Goal: Task Accomplishment & Management: Manage account settings

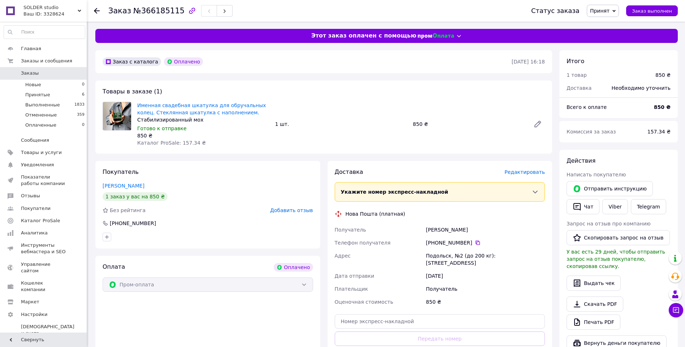
click at [533, 170] on span "Редактировать" at bounding box center [524, 172] width 40 height 6
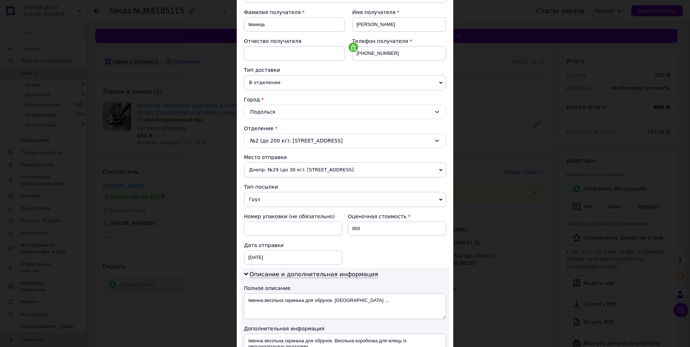
scroll to position [108, 0]
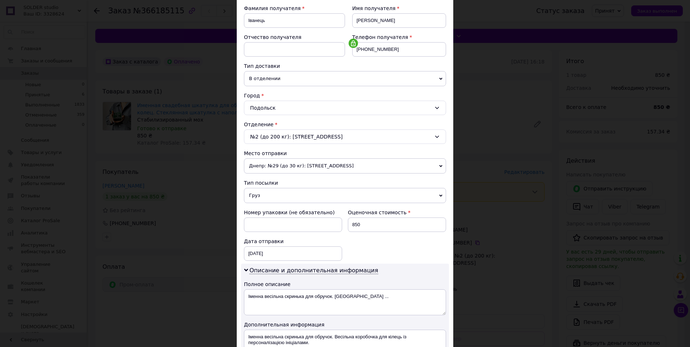
click at [350, 167] on span "Днепр: №29 (до 30 кг): [STREET_ADDRESS]" at bounding box center [345, 165] width 202 height 15
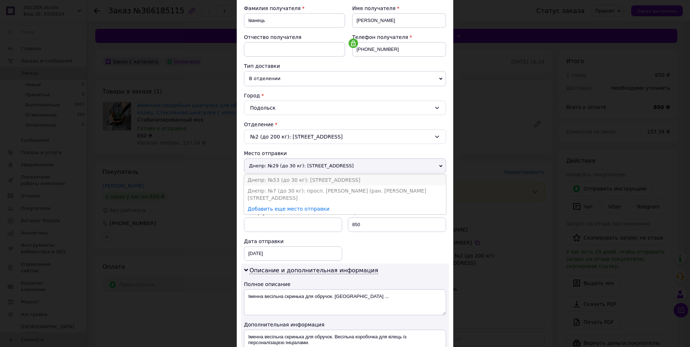
click at [294, 182] on li "Днепр: №53 (до 30 кг): [STREET_ADDRESS]" at bounding box center [345, 180] width 202 height 11
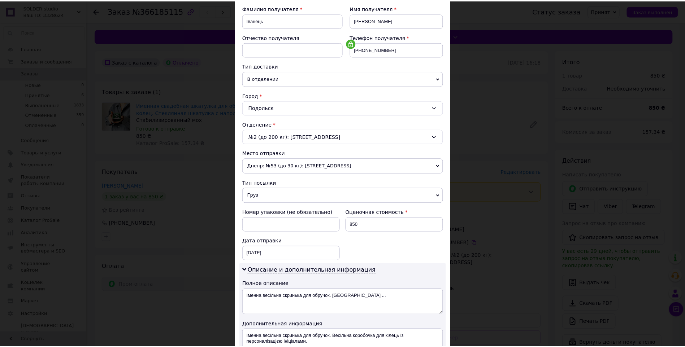
scroll to position [213, 0]
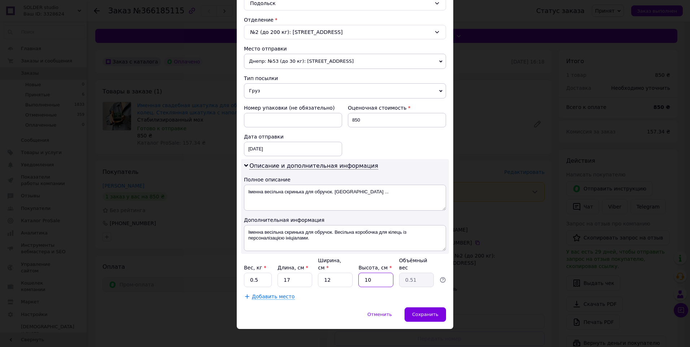
click at [380, 274] on input "10" at bounding box center [375, 280] width 35 height 14
type input "1"
type input "0.1"
type input "9"
type input "0.46"
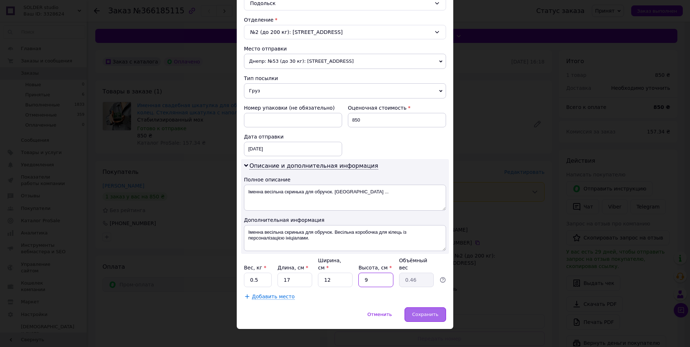
type input "9"
click at [431, 312] on span "Сохранить" at bounding box center [425, 314] width 26 height 5
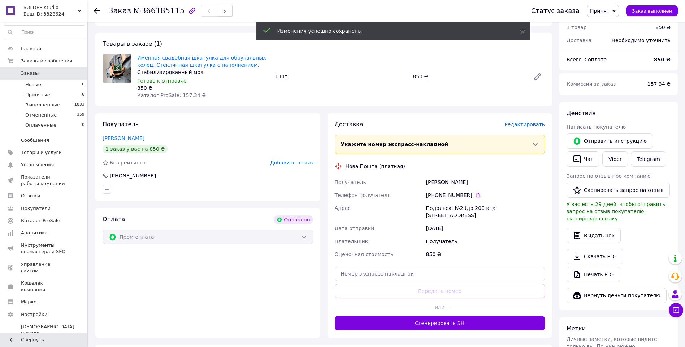
scroll to position [108, 0]
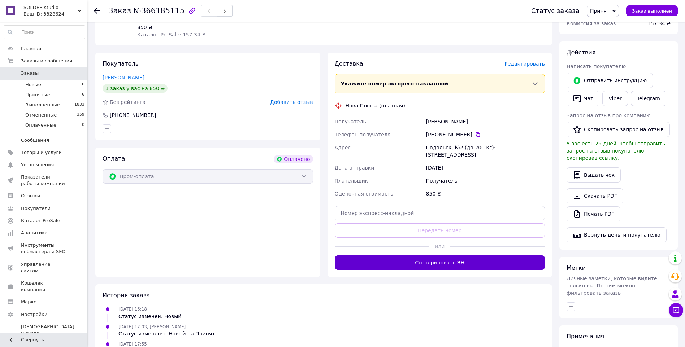
click at [438, 255] on button "Сгенерировать ЭН" at bounding box center [440, 262] width 210 height 14
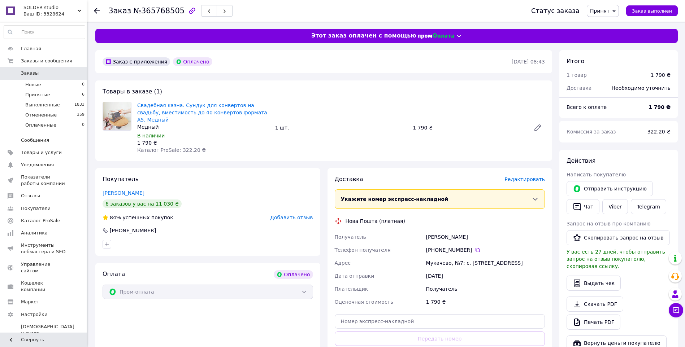
click at [525, 176] on span "Редактировать" at bounding box center [524, 179] width 40 height 6
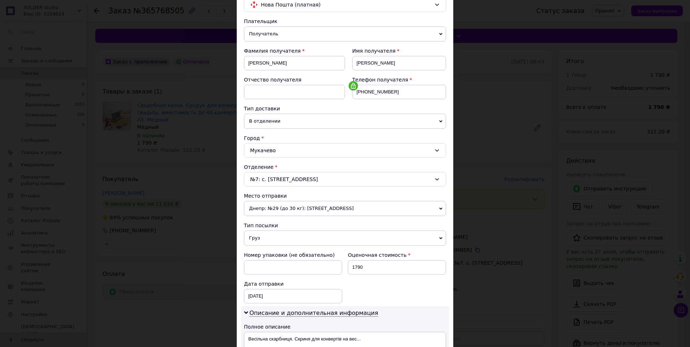
scroll to position [72, 0]
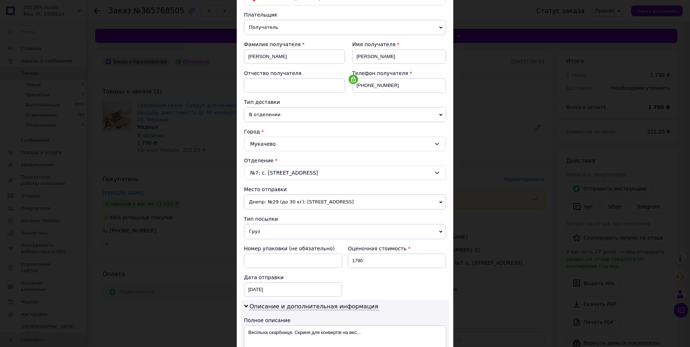
click at [338, 201] on span "Днепр: №29 (до 30 кг): [STREET_ADDRESS]" at bounding box center [345, 202] width 202 height 15
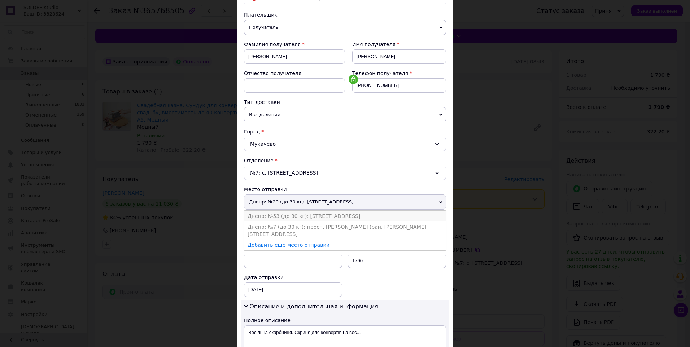
click at [305, 217] on li "Днепр: №53 (до 30 кг): [STREET_ADDRESS]" at bounding box center [345, 216] width 202 height 11
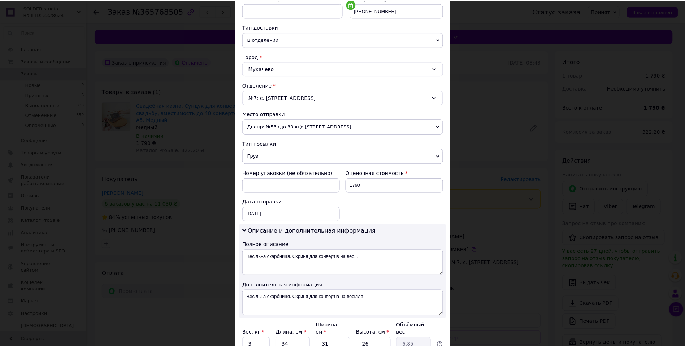
scroll to position [213, 0]
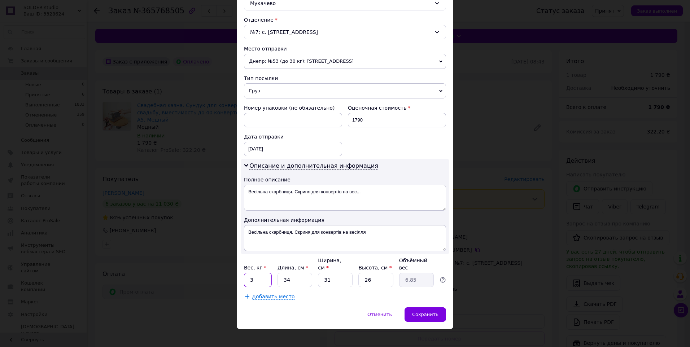
click at [259, 274] on input "3" at bounding box center [258, 280] width 28 height 14
click at [291, 276] on input "34" at bounding box center [294, 280] width 35 height 14
type input "3"
type input "0.6"
type input "4"
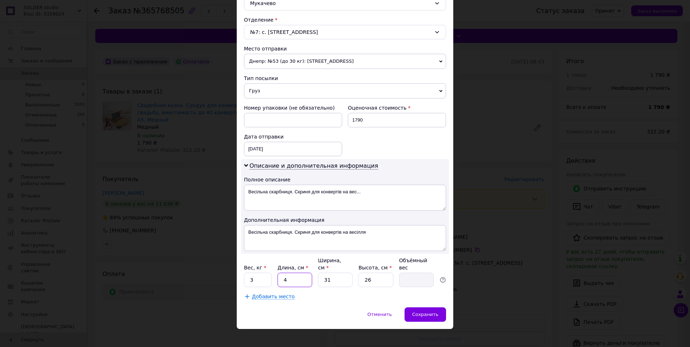
type input "0.81"
type input "40"
type input "8.06"
type input "40"
click at [339, 273] on input "31" at bounding box center [335, 280] width 35 height 14
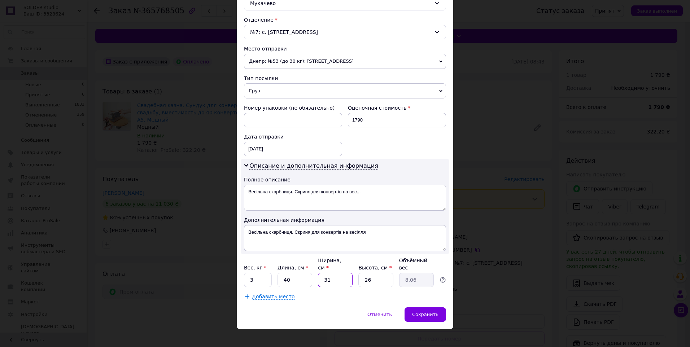
type input "3"
type input "0.78"
type input "2"
type input "0.52"
type input "24"
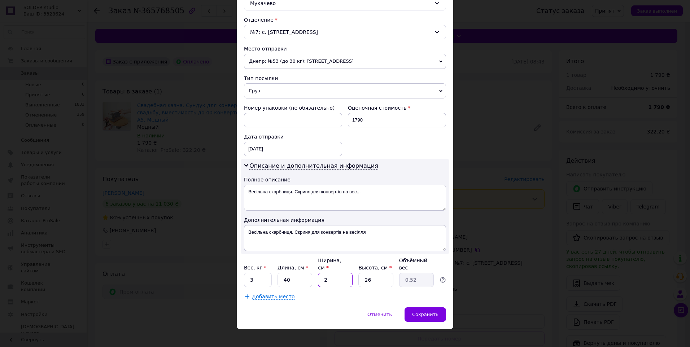
type input "6.24"
type input "24"
click at [375, 273] on input "26" at bounding box center [375, 280] width 35 height 14
type input "2"
type input "0.48"
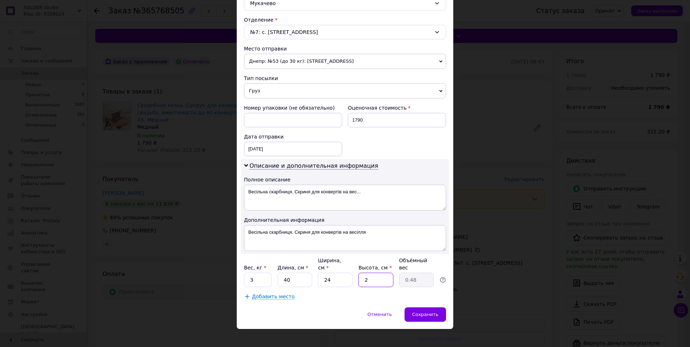
type input "24"
type input "5.76"
type input "24"
drag, startPoint x: 358, startPoint y: 298, endPoint x: 359, endPoint y: 303, distance: 4.7
click at [358, 298] on div "Способ доставки Нова Пошта (платная) Плательщик Получатель Отправитель Фамилия …" at bounding box center [345, 70] width 217 height 473
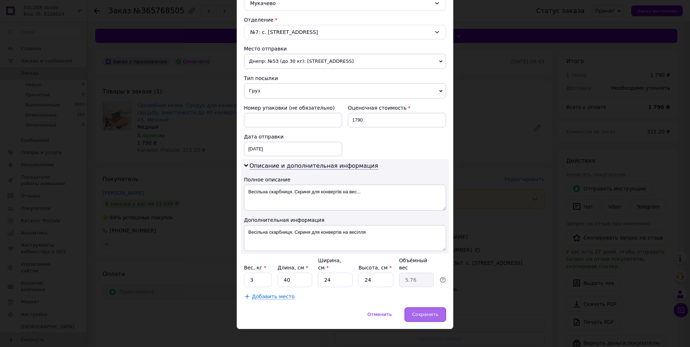
click at [424, 312] on span "Сохранить" at bounding box center [425, 314] width 26 height 5
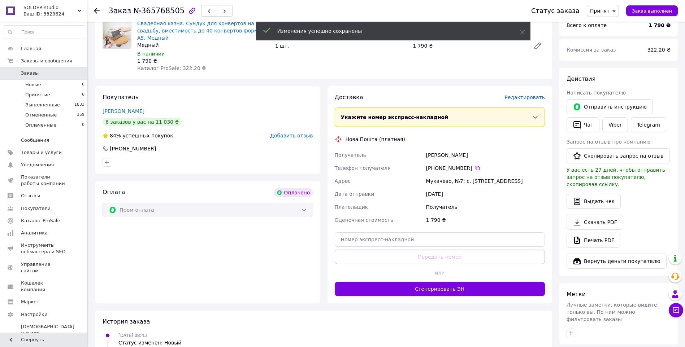
scroll to position [108, 0]
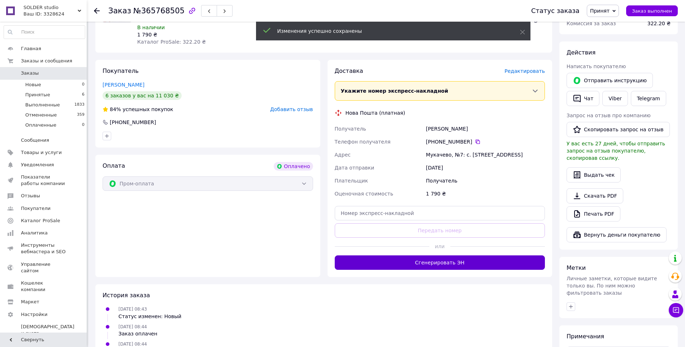
click at [445, 261] on button "Сгенерировать ЭН" at bounding box center [440, 262] width 210 height 14
